Goal: Navigation & Orientation: Find specific page/section

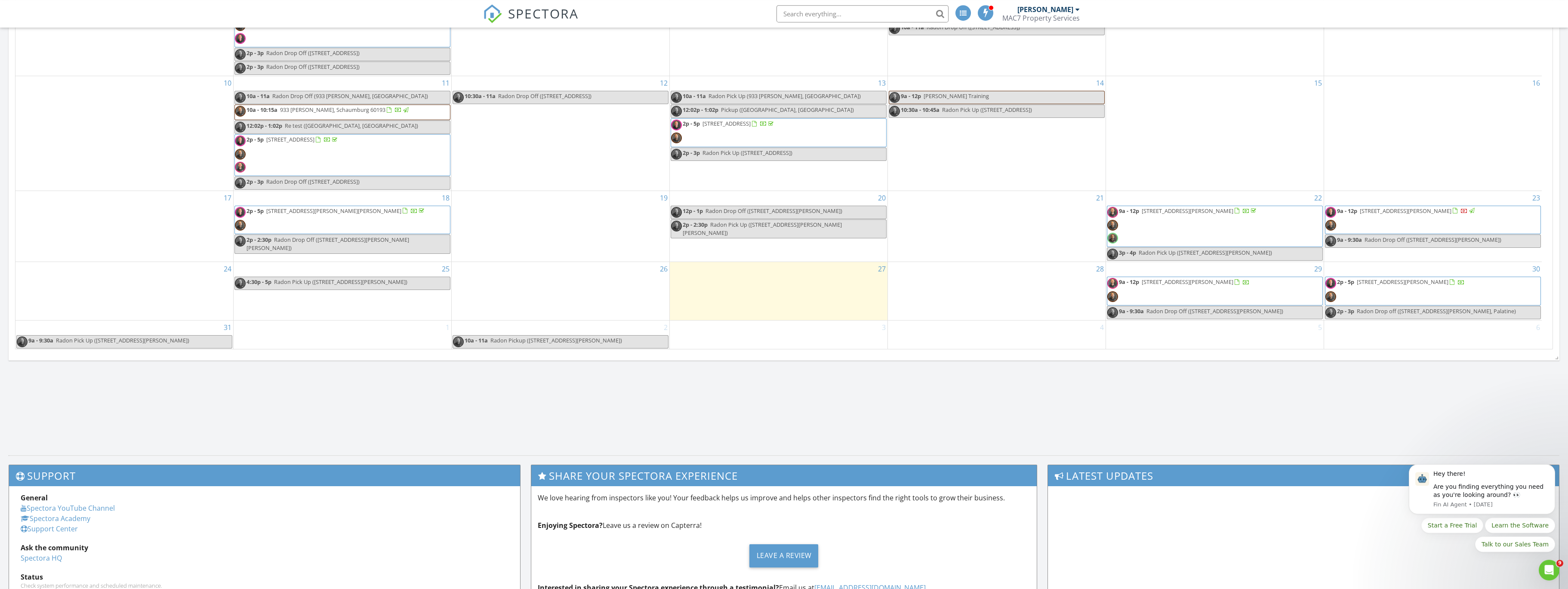
click at [1186, 293] on span "9a - 12p [STREET_ADDRESS][PERSON_NAME]" at bounding box center [1178, 291] width 142 height 26
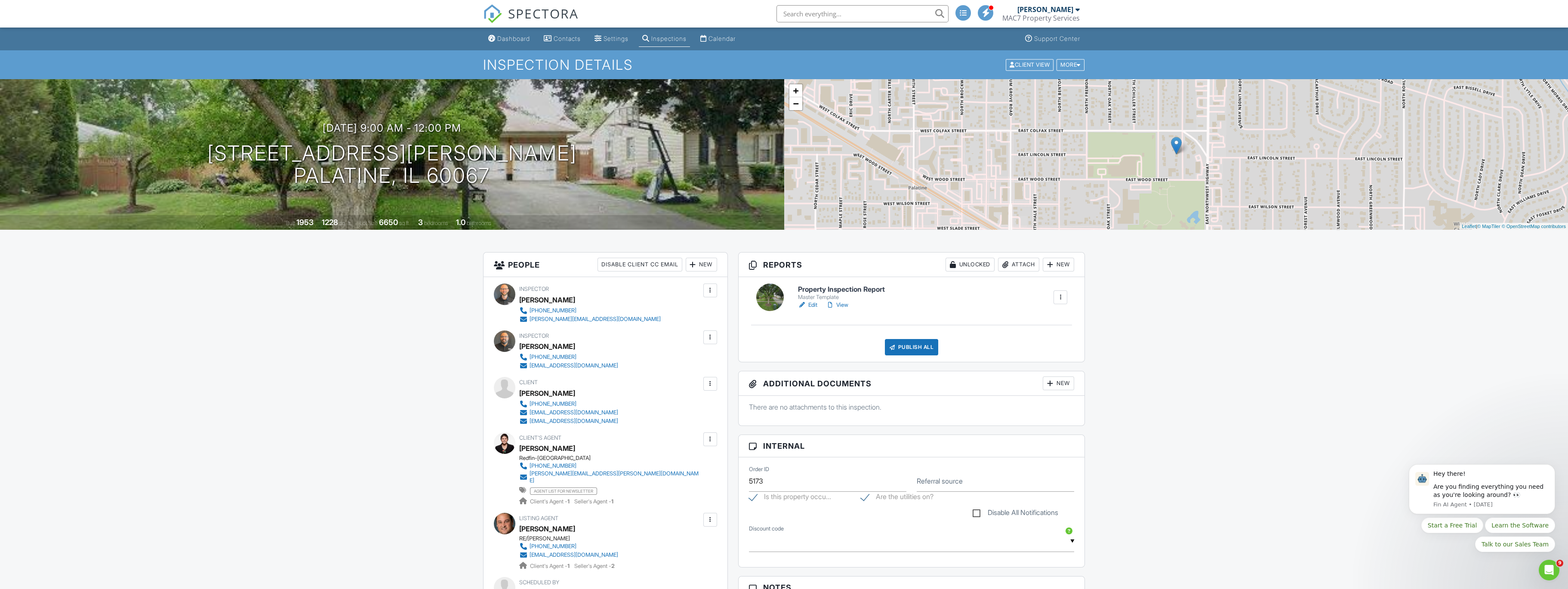
click at [522, 28] on link "SPECTORA" at bounding box center [531, 21] width 96 height 18
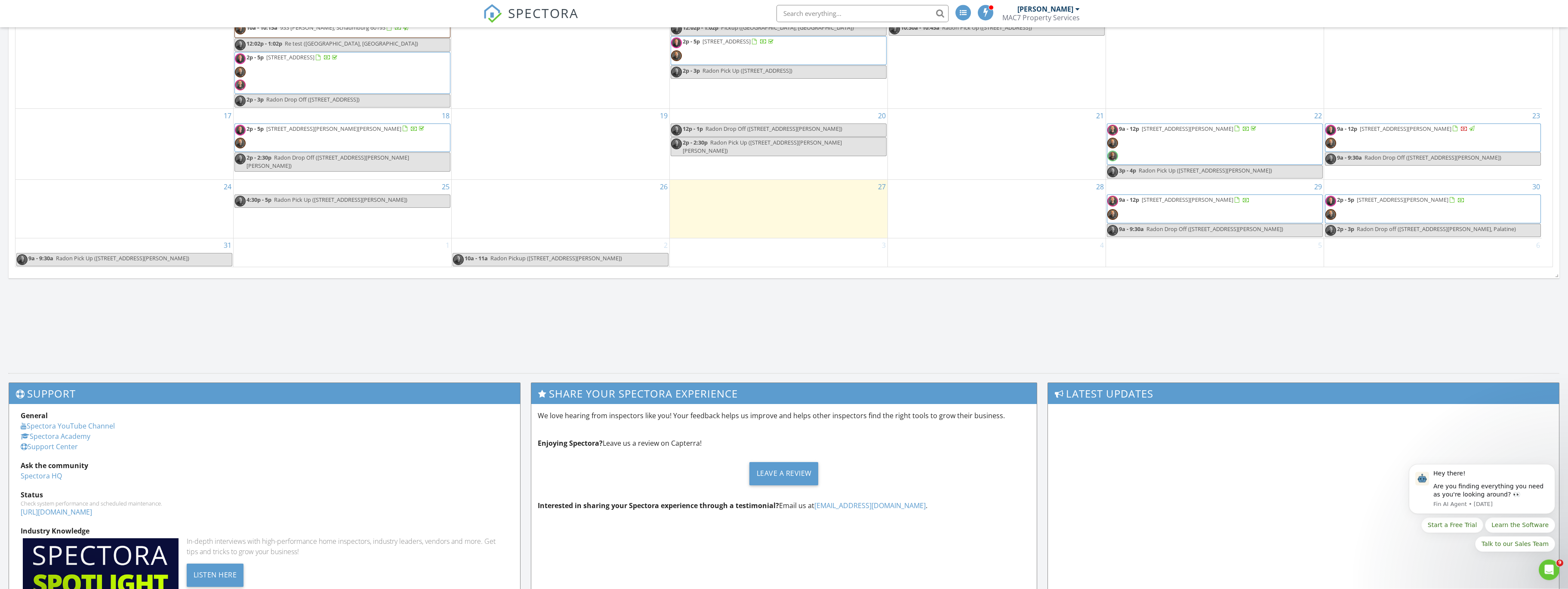
scroll to position [488, 0]
